Goal: Entertainment & Leisure: Consume media (video, audio)

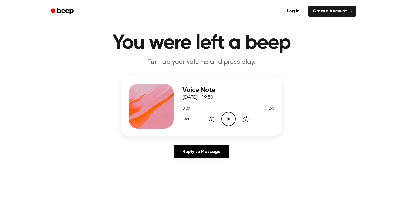
scroll to position [12, 0]
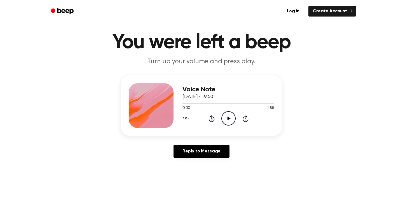
click at [226, 116] on icon "Play Audio" at bounding box center [228, 118] width 14 height 14
click at [267, 102] on div at bounding box center [229, 103] width 92 height 4
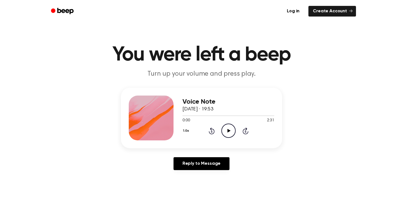
click at [231, 132] on icon "Play Audio" at bounding box center [228, 130] width 14 height 14
click at [231, 132] on icon "Pause Audio" at bounding box center [228, 130] width 14 height 14
click at [219, 127] on div "1.0x Rewind 5 seconds Play Audio Skip 5 seconds" at bounding box center [229, 130] width 92 height 14
click at [229, 131] on icon at bounding box center [228, 131] width 3 height 4
click at [271, 115] on div at bounding box center [229, 115] width 92 height 1
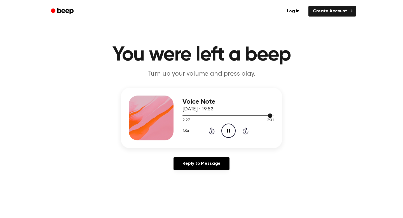
click at [271, 117] on span at bounding box center [270, 115] width 4 height 4
